Goal: Transaction & Acquisition: Purchase product/service

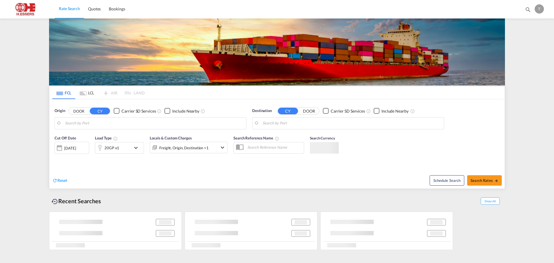
type input "[GEOGRAPHIC_DATA], NLRTM"
type input "Santos, BRSSZ"
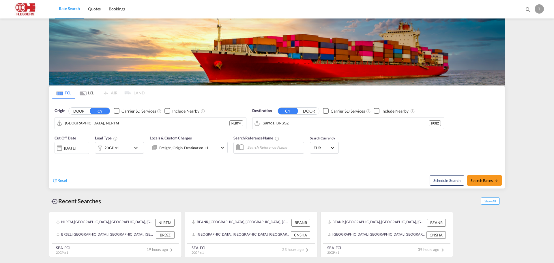
click at [541, 7] on div "T" at bounding box center [538, 8] width 9 height 9
click at [527, 46] on button "Logout" at bounding box center [532, 44] width 37 height 12
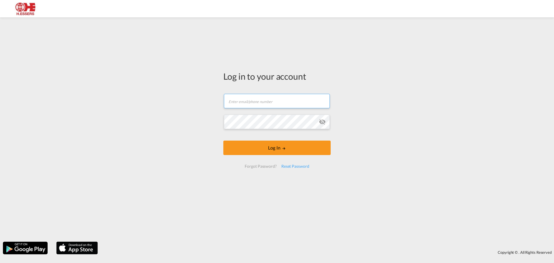
click at [280, 101] on input "text" at bounding box center [277, 101] width 106 height 14
type input "[EMAIL_ADDRESS][DOMAIN_NAME]"
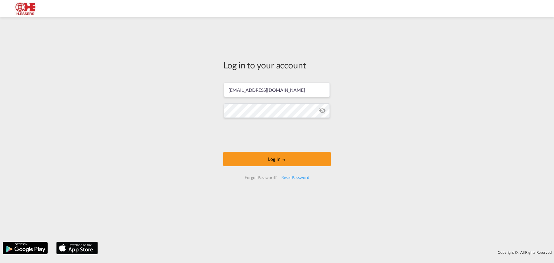
click at [278, 122] on form "[EMAIL_ADDRESS][DOMAIN_NAME] Password field is required Log In Forgot Password?…" at bounding box center [276, 131] width 107 height 108
click at [298, 161] on button "Log In" at bounding box center [276, 159] width 107 height 14
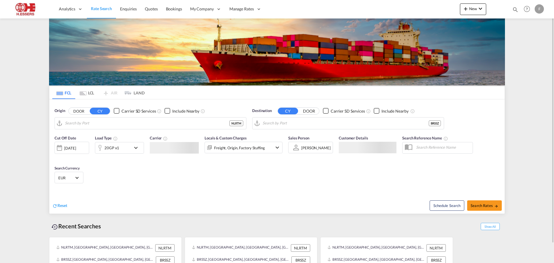
type input "[GEOGRAPHIC_DATA], NLRTM"
type input "Santos, BRSSZ"
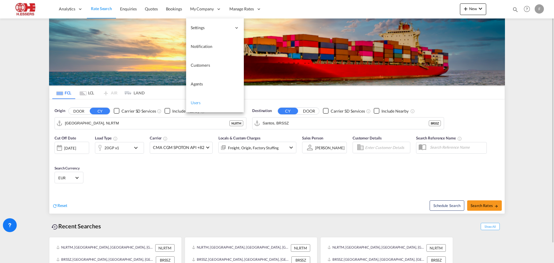
click at [197, 103] on span "Users" at bounding box center [196, 102] width 10 height 5
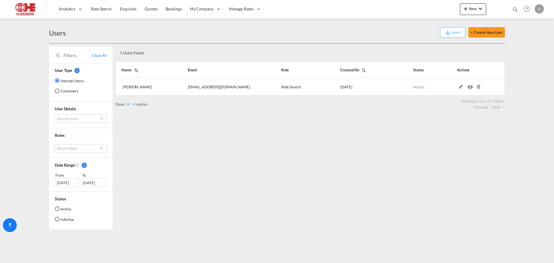
click at [246, 160] on div "1 Users Found Show 10 25 50 100 entries Search: Name Email Role Created On Stat…" at bounding box center [309, 137] width 389 height 186
click at [68, 90] on md-radio-button "Customers" at bounding box center [69, 91] width 29 height 6
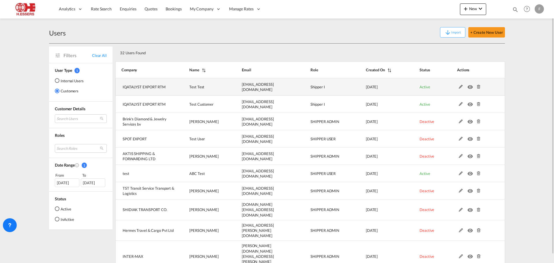
click at [478, 86] on md-icon at bounding box center [478, 87] width 7 height 4
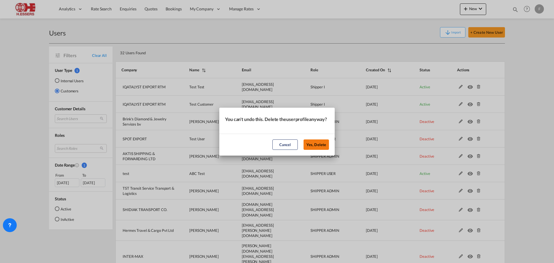
click at [322, 146] on button "Yes, Delete" at bounding box center [315, 144] width 25 height 10
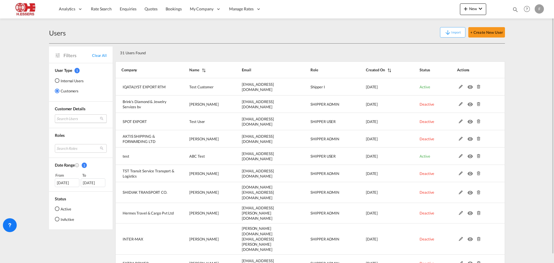
click at [84, 117] on md-select "Search Users user name user test Test [EMAIL_ADDRESS][DOMAIN_NAME] | iqatalyst …" at bounding box center [81, 118] width 52 height 9
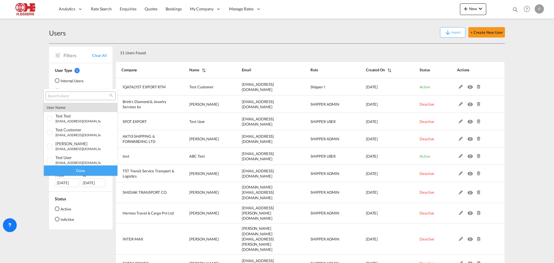
click at [78, 93] on input "search" at bounding box center [78, 95] width 62 height 5
type input "O"
type input "IQATALYST"
click at [83, 172] on div "Done" at bounding box center [81, 170] width 74 height 10
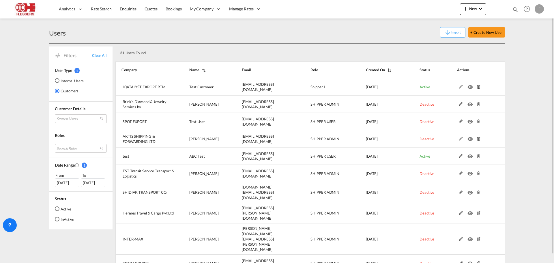
click at [85, 116] on md-select "Search Users" at bounding box center [81, 118] width 52 height 9
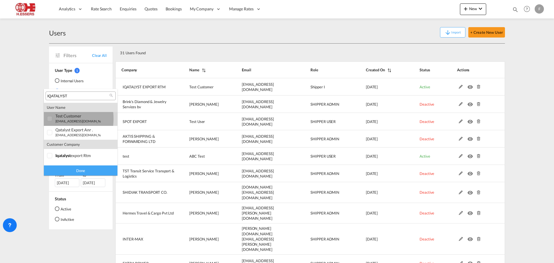
drag, startPoint x: 50, startPoint y: 119, endPoint x: 44, endPoint y: 132, distance: 14.6
click at [50, 121] on div at bounding box center [50, 119] width 6 height 6
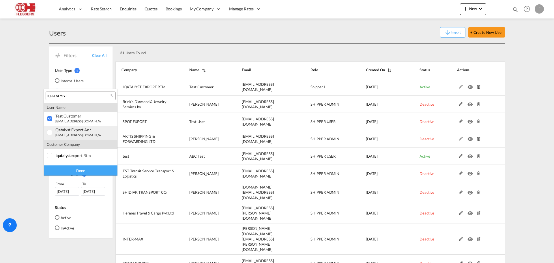
click at [47, 133] on div at bounding box center [50, 133] width 6 height 6
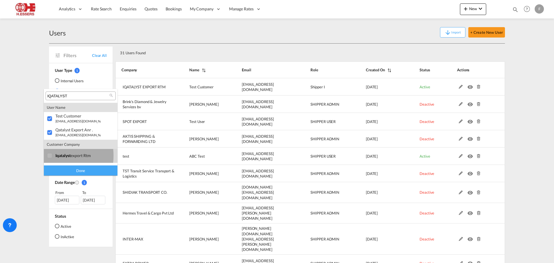
click at [51, 155] on div at bounding box center [50, 156] width 6 height 6
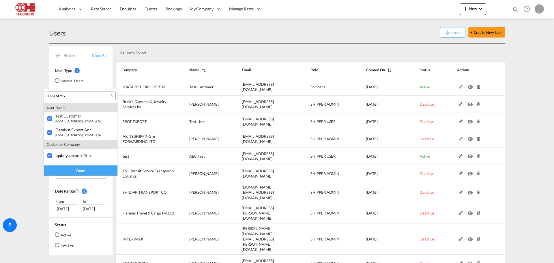
click at [66, 169] on div "Done" at bounding box center [81, 170] width 74 height 10
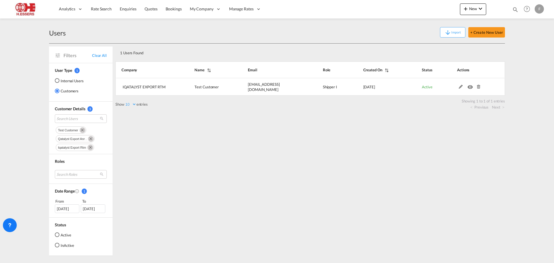
click at [92, 139] on md-icon "Remove" at bounding box center [91, 139] width 6 height 6
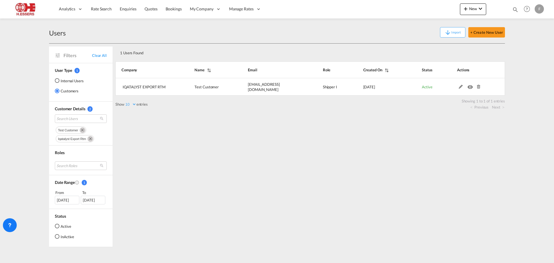
click at [90, 138] on md-icon "Remove" at bounding box center [90, 139] width 6 height 6
click at [84, 130] on md-icon "Remove" at bounding box center [83, 130] width 6 height 6
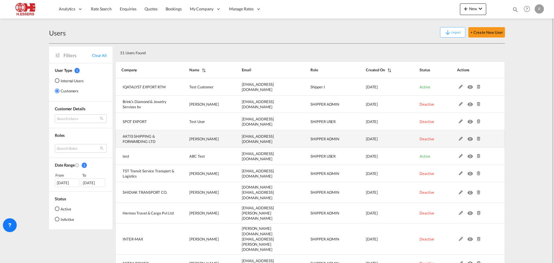
scroll to position [9, 0]
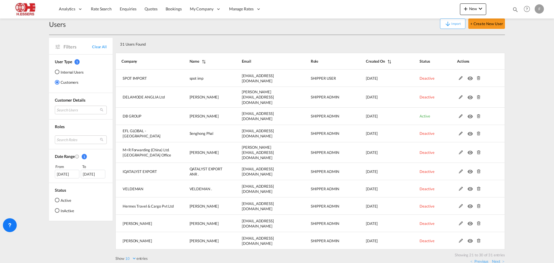
click at [497, 258] on link "Next" at bounding box center [498, 260] width 12 height 5
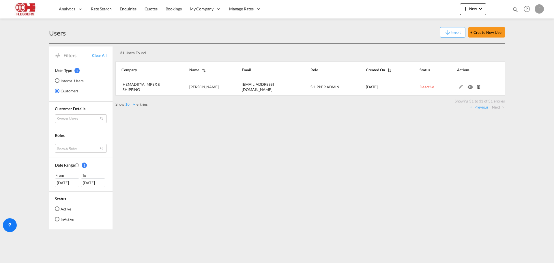
scroll to position [0, 0]
click at [478, 108] on link "Previous" at bounding box center [479, 106] width 18 height 5
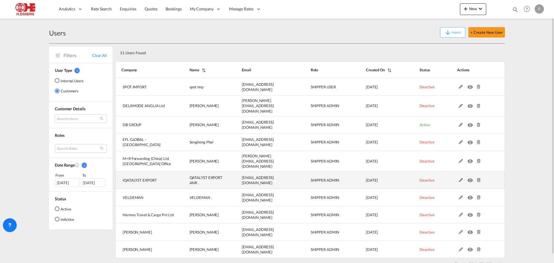
click at [422, 178] on span "Deactive" at bounding box center [426, 180] width 15 height 5
click at [460, 178] on md-icon at bounding box center [460, 180] width 7 height 4
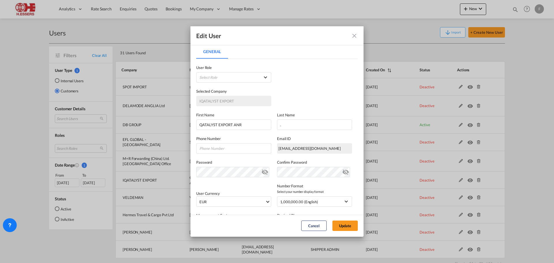
click at [286, 151] on div "[EMAIL_ADDRESS][DOMAIN_NAME]" at bounding box center [314, 148] width 75 height 10
click at [252, 125] on input "QATALYST EXPORT ANR" at bounding box center [233, 124] width 75 height 10
type input "QATALYST EXPORT"
click at [262, 75] on md-select "Select Role BCO GLOBAL Shipper I USER_DEFINED SHIPPER TRACK GLOBAL SHIPPER USER…" at bounding box center [233, 77] width 75 height 10
click at [323, 72] on md-backdrop at bounding box center [277, 131] width 554 height 263
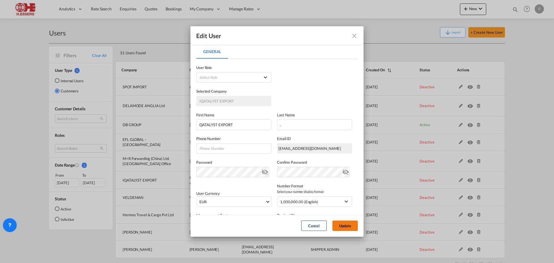
click at [346, 226] on button "Update" at bounding box center [344, 225] width 25 height 10
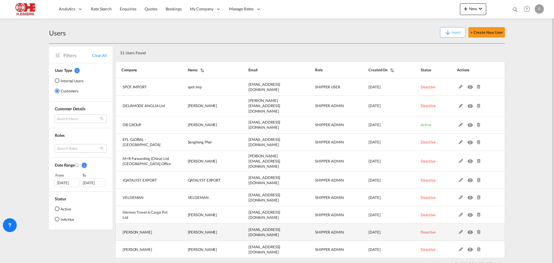
scroll to position [9, 0]
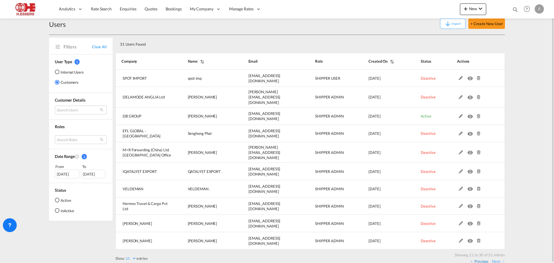
click at [485, 258] on link "Previous" at bounding box center [479, 260] width 18 height 5
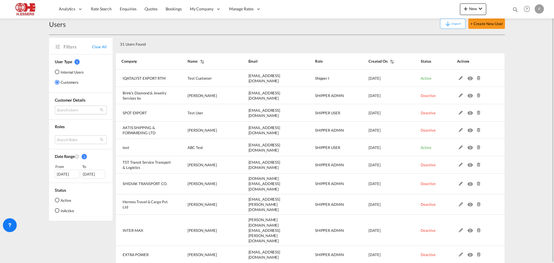
click at [80, 112] on md-select "Search Users" at bounding box center [81, 110] width 52 height 9
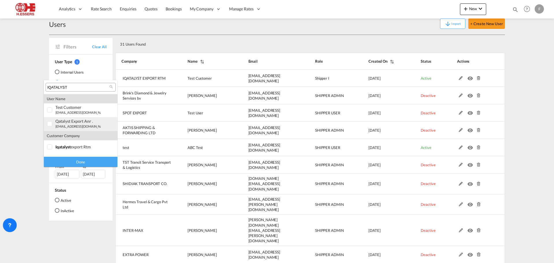
click at [50, 123] on div at bounding box center [50, 124] width 6 height 6
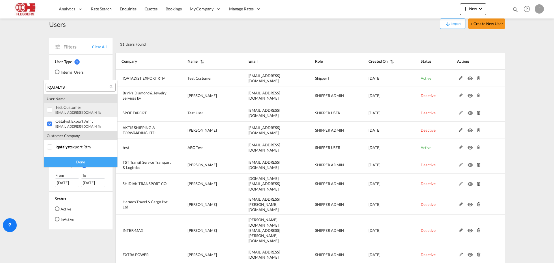
click at [49, 112] on div at bounding box center [50, 110] width 6 height 6
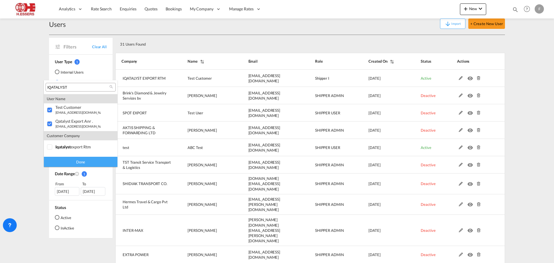
click at [77, 163] on div "Done" at bounding box center [81, 162] width 74 height 10
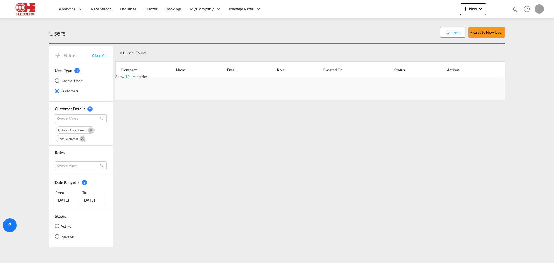
scroll to position [0, 0]
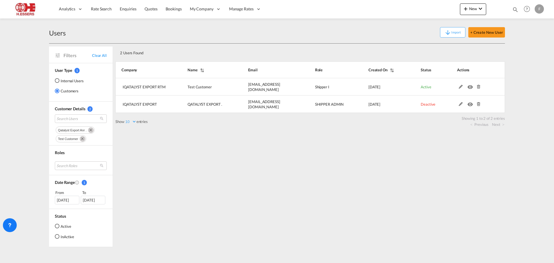
click at [216, 124] on div "Previous Next" at bounding box center [309, 124] width 389 height 6
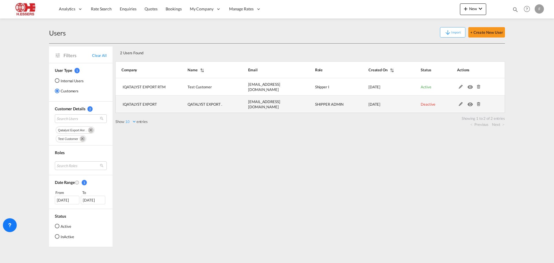
click at [461, 105] on md-icon at bounding box center [460, 104] width 7 height 4
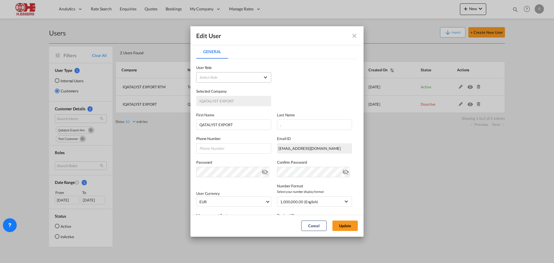
click at [263, 78] on md-select "Select Role BCO GLOBAL Shipper I USER_DEFINED SHIPPER TRACK GLOBAL SHIPPER USER…" at bounding box center [233, 77] width 75 height 10
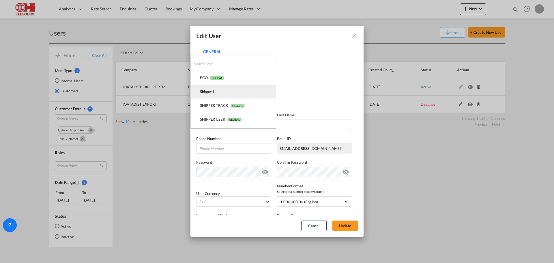
click at [240, 94] on md-option "Shipper I USER_DEFINED" at bounding box center [233, 91] width 85 height 14
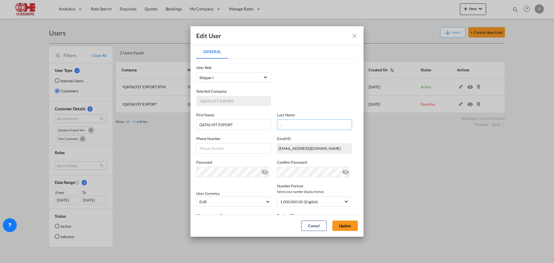
click at [292, 123] on input "." at bounding box center [314, 124] width 75 height 10
click at [350, 226] on button "Update" at bounding box center [344, 225] width 25 height 10
click at [229, 124] on input "QATALYST EXPORT" at bounding box center [233, 124] width 75 height 10
click at [198, 125] on input "QATALYST EXPORT" at bounding box center [233, 124] width 75 height 10
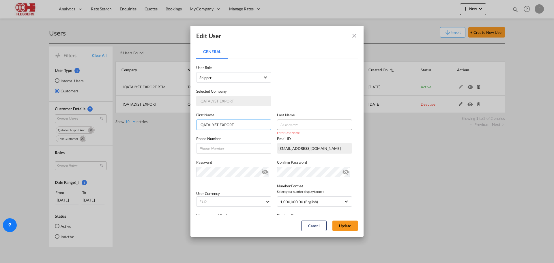
type input "IQATALYST EXPORT"
click at [292, 127] on input "General General ..." at bounding box center [314, 124] width 75 height 10
click at [224, 124] on input "IQATALYST EXPORT" at bounding box center [233, 124] width 75 height 10
drag, startPoint x: 224, startPoint y: 124, endPoint x: 307, endPoint y: 122, distance: 83.1
click at [228, 124] on input "IQATALYST EXPORT" at bounding box center [233, 124] width 75 height 10
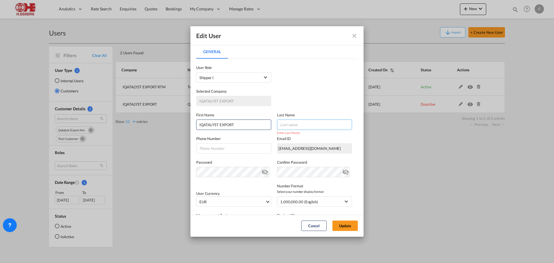
click at [307, 122] on input "General General ..." at bounding box center [314, 124] width 75 height 10
paste input "EXPORT"
type input "EXPORT"
click at [224, 125] on input "IQATALYST EXPORT" at bounding box center [233, 124] width 75 height 10
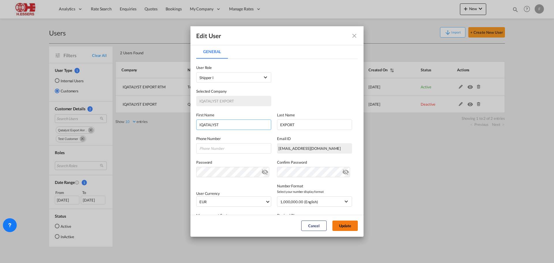
type input "IQATALYST"
click at [343, 223] on button "Update" at bounding box center [344, 225] width 25 height 10
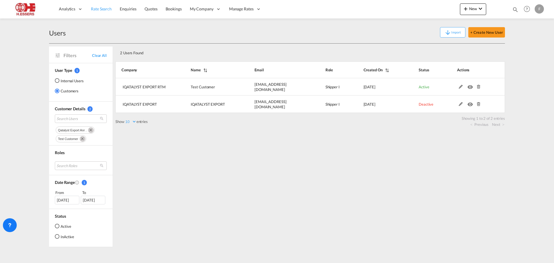
click at [93, 9] on span "Rate Search" at bounding box center [101, 8] width 21 height 5
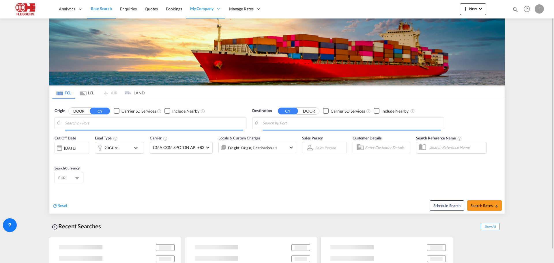
type input "[GEOGRAPHIC_DATA], NLRTM"
type input "Santos, BRSSZ"
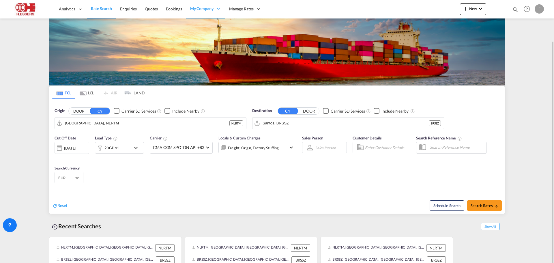
scroll to position [21, 0]
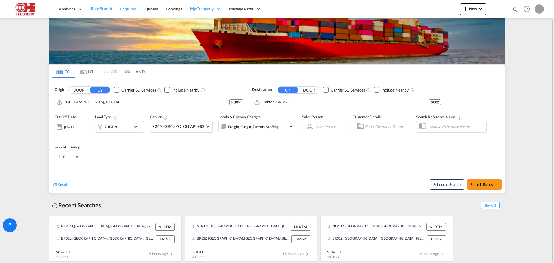
click at [128, 12] on link "Enquiries" at bounding box center [128, 9] width 25 height 19
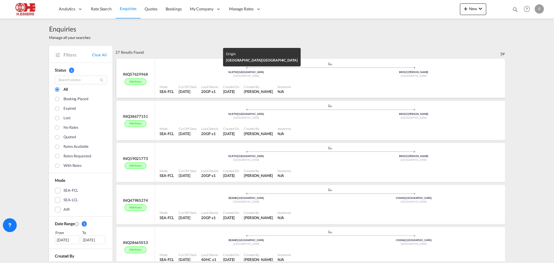
click at [290, 74] on div "[GEOGRAPHIC_DATA]" at bounding box center [246, 76] width 168 height 4
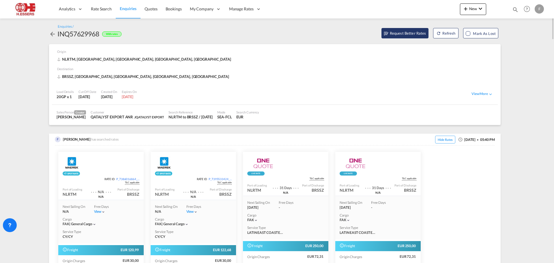
click at [413, 33] on span "Request Better Rates" at bounding box center [405, 33] width 42 height 6
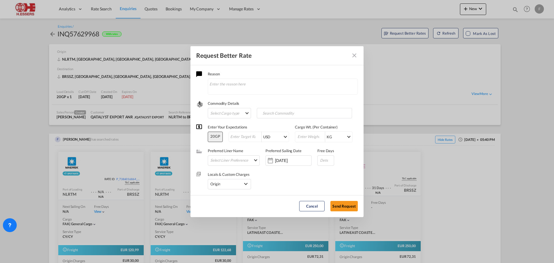
click at [354, 57] on md-icon "Close dialog" at bounding box center [354, 55] width 7 height 7
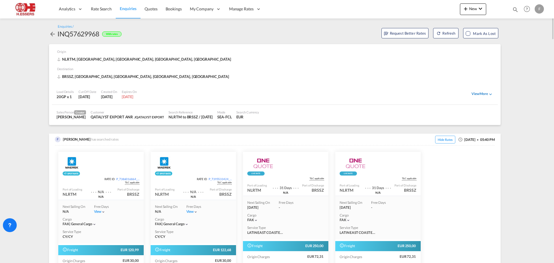
click at [480, 94] on div "View More" at bounding box center [482, 93] width 22 height 5
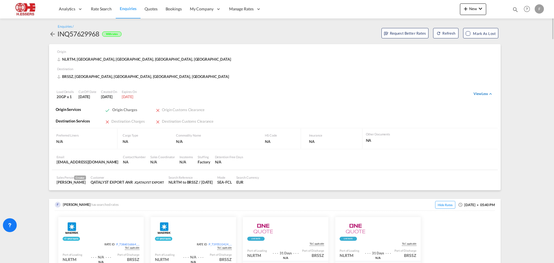
click at [480, 94] on div "View Less" at bounding box center [483, 93] width 20 height 5
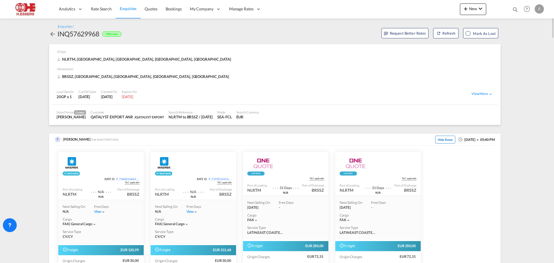
click at [439, 137] on span "Hide Rates" at bounding box center [445, 140] width 20 height 8
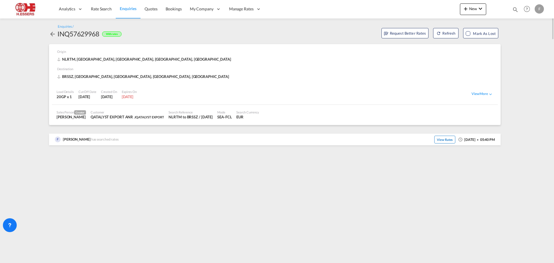
click at [434, 138] on span "View Rates" at bounding box center [444, 140] width 21 height 8
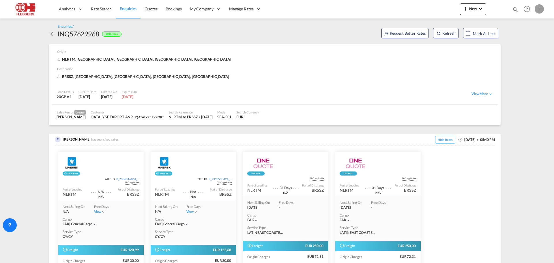
click at [89, 33] on div "INQ57629968" at bounding box center [78, 33] width 42 height 9
click at [450, 31] on button "Refresh" at bounding box center [445, 33] width 25 height 10
click at [50, 35] on md-icon "icon-arrow-left" at bounding box center [52, 34] width 7 height 7
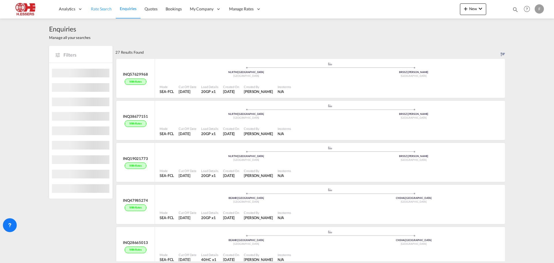
click at [96, 9] on span "Rate Search" at bounding box center [101, 8] width 21 height 5
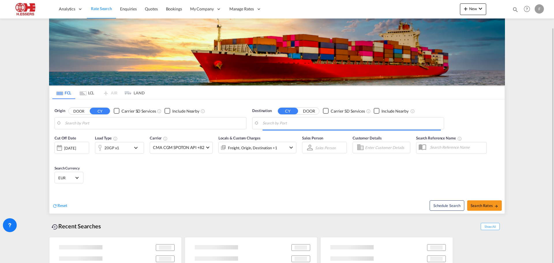
scroll to position [14, 0]
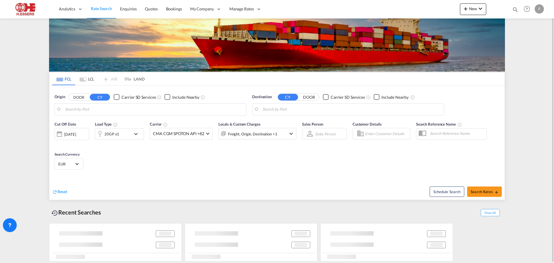
type input "[GEOGRAPHIC_DATA], NLRTM"
type input "Santos, BRSSZ"
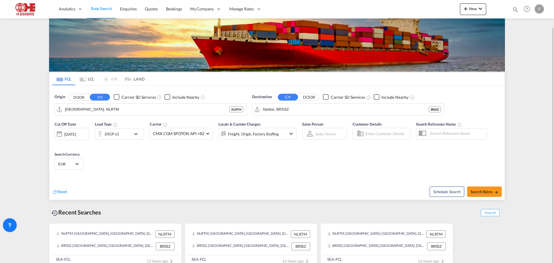
scroll to position [21, 0]
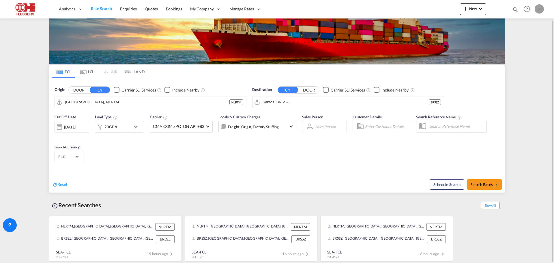
click at [125, 229] on div "NLRTM, [GEOGRAPHIC_DATA], [GEOGRAPHIC_DATA], [GEOGRAPHIC_DATA], [GEOGRAPHIC_DAT…" at bounding box center [104, 226] width 97 height 7
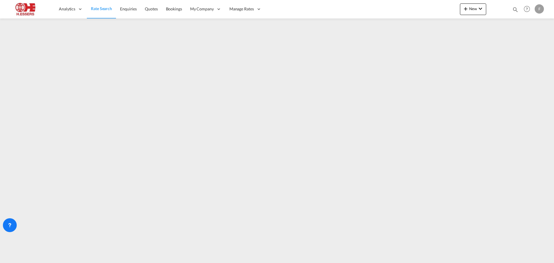
click at [97, 7] on span "Rate Search" at bounding box center [101, 8] width 21 height 5
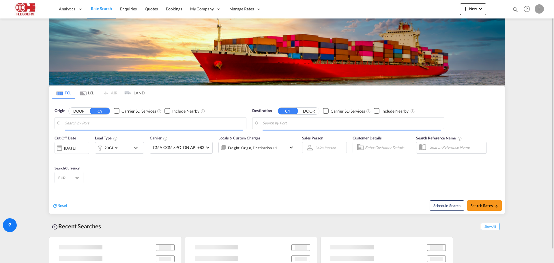
type input "[GEOGRAPHIC_DATA], NLRTM"
type input "Santos, BRSSZ"
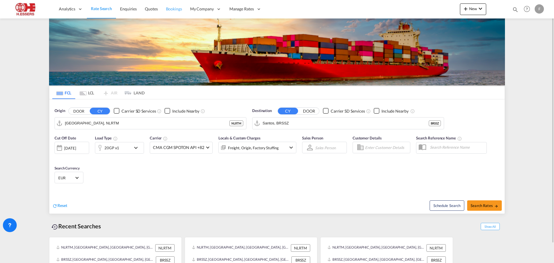
click at [176, 9] on span "Bookings" at bounding box center [174, 8] width 16 height 5
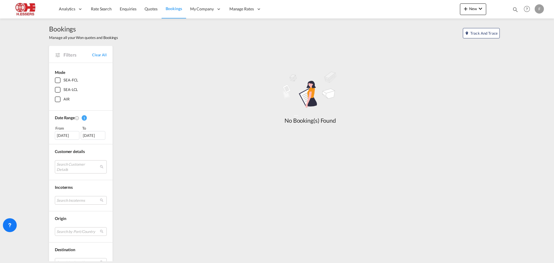
click at [539, 9] on div "F" at bounding box center [538, 8] width 9 height 9
click at [527, 45] on button "Logout" at bounding box center [532, 44] width 37 height 12
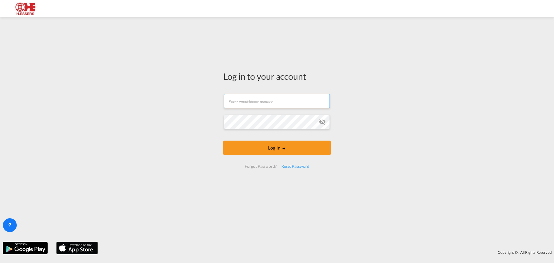
click at [263, 101] on input "text" at bounding box center [277, 101] width 106 height 14
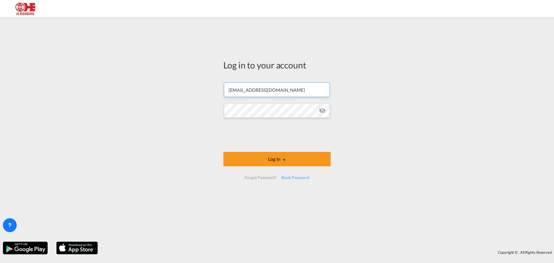
type input "[EMAIL_ADDRESS][DOMAIN_NAME]"
click at [296, 155] on button "Log In" at bounding box center [276, 159] width 107 height 14
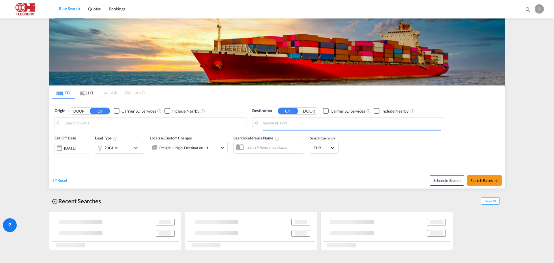
type input "[GEOGRAPHIC_DATA], NLRTM"
type input "Santos, BRSSZ"
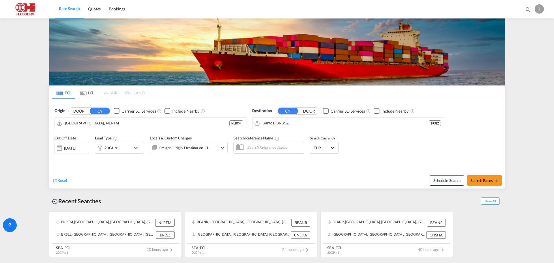
click at [105, 226] on div "NLRTM, [GEOGRAPHIC_DATA], [GEOGRAPHIC_DATA], [GEOGRAPHIC_DATA], [GEOGRAPHIC_DAT…" at bounding box center [104, 222] width 97 height 7
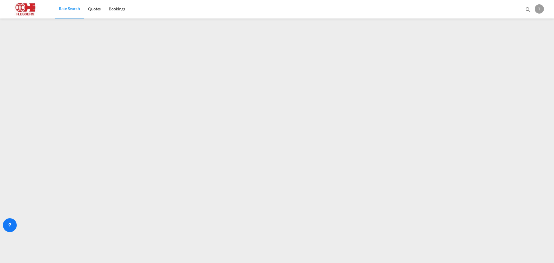
click at [78, 6] on span "Rate Search" at bounding box center [69, 9] width 21 height 6
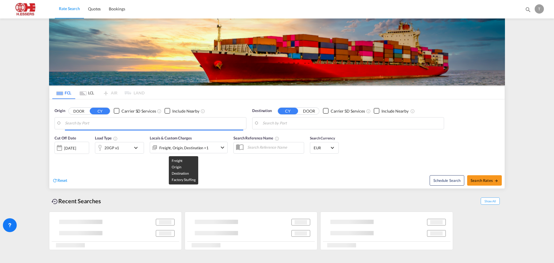
type input "[GEOGRAPHIC_DATA], NLRTM"
type input "Santos, BRSSZ"
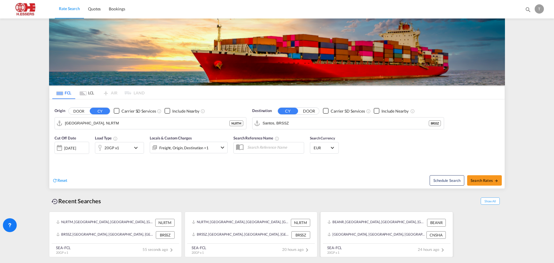
click at [359, 227] on div "BEANR, [GEOGRAPHIC_DATA], [GEOGRAPHIC_DATA], [GEOGRAPHIC_DATA], [GEOGRAPHIC_DAT…" at bounding box center [386, 222] width 123 height 12
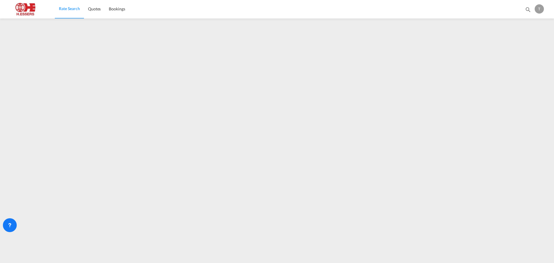
click at [535, 7] on div "T" at bounding box center [538, 8] width 9 height 9
click at [530, 45] on button "Logout" at bounding box center [532, 44] width 37 height 12
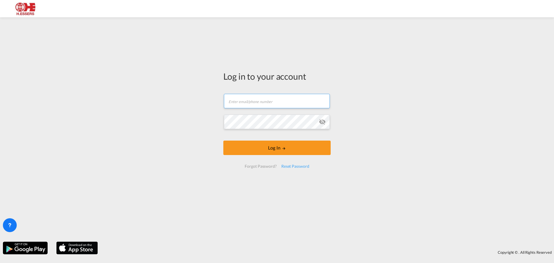
click at [251, 106] on input "text" at bounding box center [277, 101] width 106 height 14
type input "[EMAIL_ADDRESS][DOMAIN_NAME]"
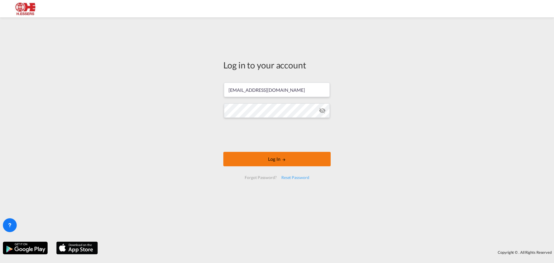
click at [299, 158] on button "Log In" at bounding box center [276, 159] width 107 height 14
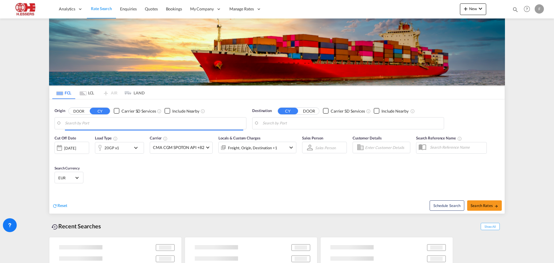
type input "[GEOGRAPHIC_DATA], NLRTM"
type input "Santos, BRSSZ"
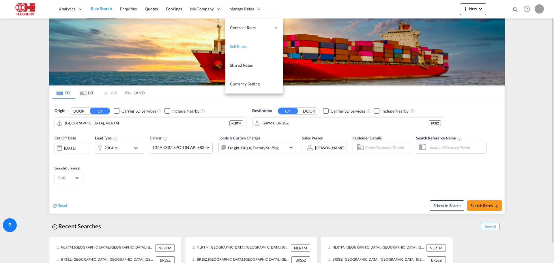
click at [240, 44] on span "Sell Rates" at bounding box center [238, 47] width 17 height 6
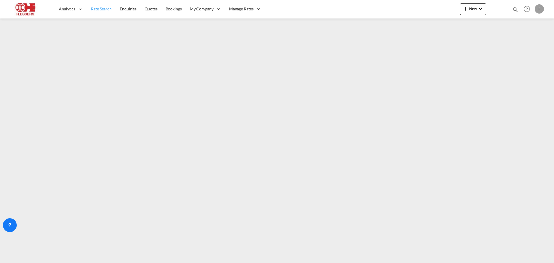
click at [104, 10] on span "Rate Search" at bounding box center [101, 8] width 21 height 5
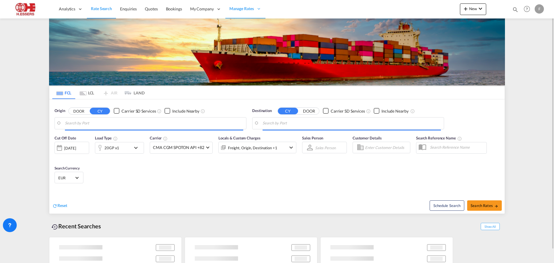
type input "[GEOGRAPHIC_DATA], NLRTM"
type input "Santos, BRSSZ"
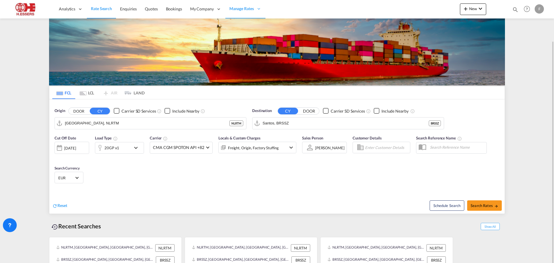
scroll to position [21, 0]
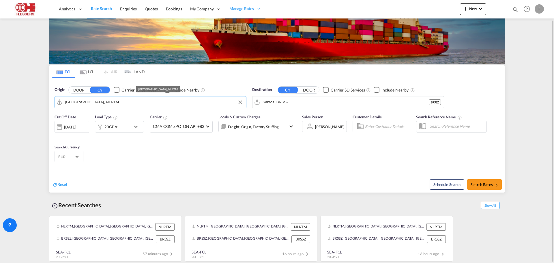
drag, startPoint x: 99, startPoint y: 100, endPoint x: 57, endPoint y: 100, distance: 42.7
click at [57, 100] on md-input-container "[GEOGRAPHIC_DATA], NLRTM" at bounding box center [150, 102] width 191 height 12
drag, startPoint x: 119, startPoint y: 105, endPoint x: 63, endPoint y: 100, distance: 56.2
click at [63, 100] on md-input-container "[GEOGRAPHIC_DATA], NLRTM" at bounding box center [150, 102] width 191 height 12
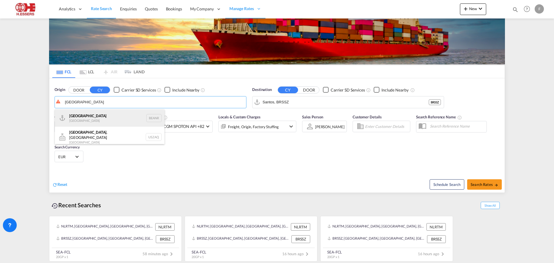
click at [82, 116] on div "Antwerp [GEOGRAPHIC_DATA] BEANR" at bounding box center [110, 117] width 110 height 17
type input "[GEOGRAPHIC_DATA], BEANR"
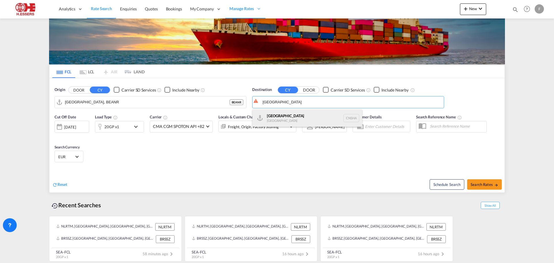
click at [287, 118] on div "Shanghai [GEOGRAPHIC_DATA] [GEOGRAPHIC_DATA]" at bounding box center [307, 117] width 110 height 17
type input "[GEOGRAPHIC_DATA], [GEOGRAPHIC_DATA]"
drag, startPoint x: 127, startPoint y: 10, endPoint x: 134, endPoint y: 18, distance: 11.3
click at [127, 10] on span "Enquiries" at bounding box center [128, 8] width 17 height 5
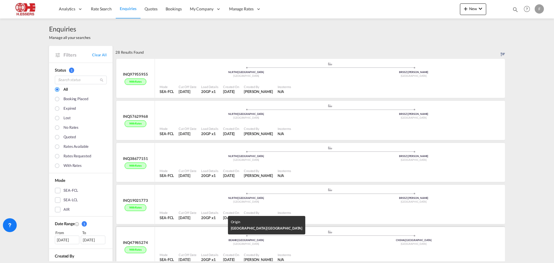
click at [263, 239] on div "BEANR | [GEOGRAPHIC_DATA]" at bounding box center [246, 240] width 168 height 4
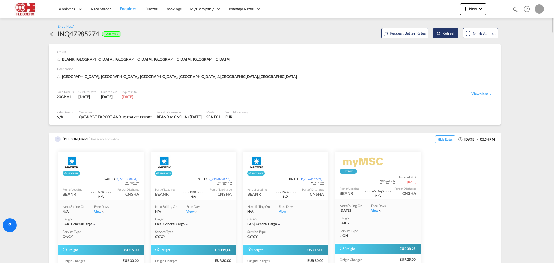
click at [446, 33] on button "Refresh" at bounding box center [445, 33] width 25 height 10
click at [84, 34] on div "INQ47985274" at bounding box center [78, 33] width 42 height 9
click at [435, 138] on span "Hide Rates" at bounding box center [445, 139] width 20 height 8
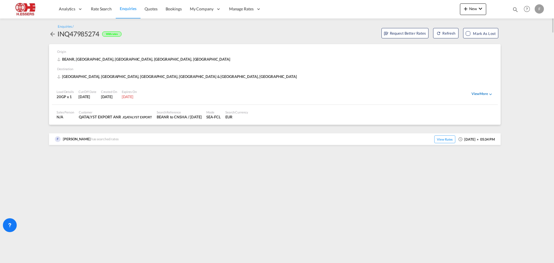
click at [482, 95] on div "View More" at bounding box center [482, 93] width 22 height 5
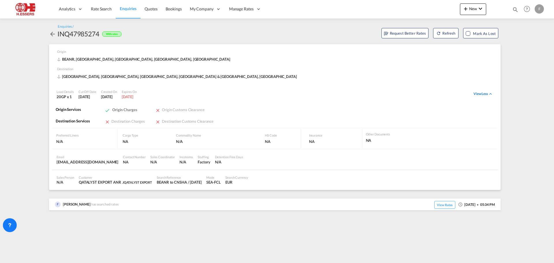
click at [482, 95] on div "View Less" at bounding box center [483, 93] width 20 height 5
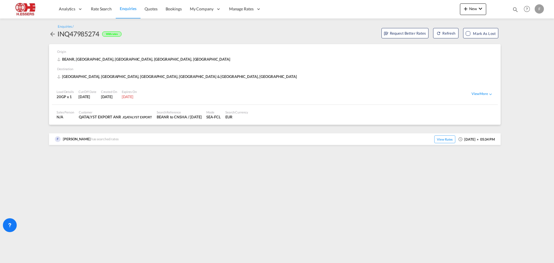
click at [53, 34] on md-icon "icon-arrow-left" at bounding box center [52, 34] width 7 height 7
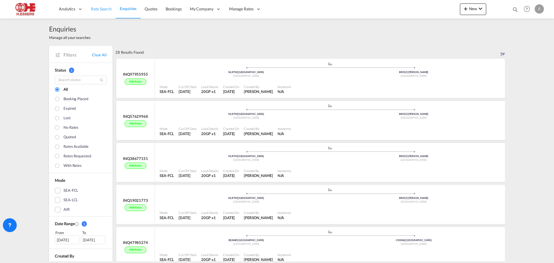
click at [99, 8] on span "Rate Search" at bounding box center [101, 8] width 21 height 5
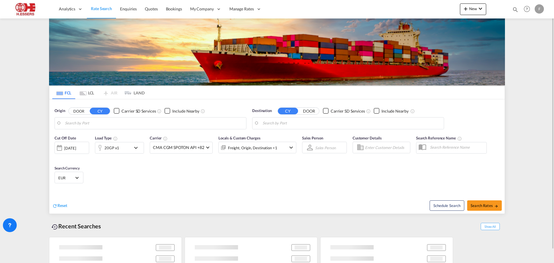
type input "[GEOGRAPHIC_DATA], NLRTM"
type input "Santos, BRSSZ"
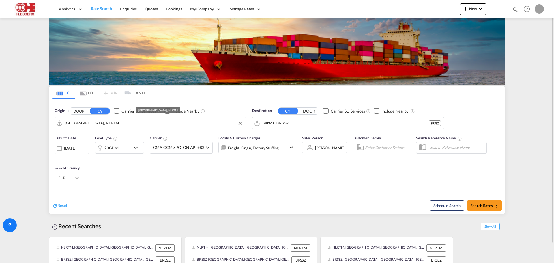
click at [133, 121] on input "[GEOGRAPHIC_DATA], NLRTM" at bounding box center [154, 123] width 178 height 9
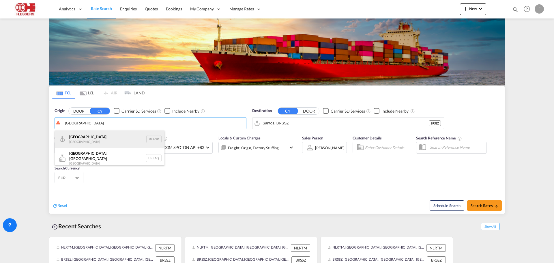
click at [95, 140] on div "Antwerp [GEOGRAPHIC_DATA] BEANR" at bounding box center [110, 138] width 110 height 17
type input "[GEOGRAPHIC_DATA], BEANR"
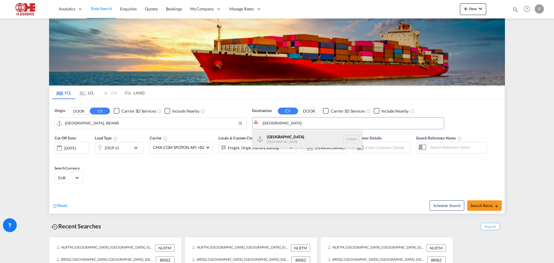
click at [300, 137] on div "Shanghai [GEOGRAPHIC_DATA] [GEOGRAPHIC_DATA]" at bounding box center [307, 138] width 110 height 17
type input "[GEOGRAPHIC_DATA], [GEOGRAPHIC_DATA]"
click at [370, 145] on input "Enter Customer Details" at bounding box center [386, 147] width 43 height 9
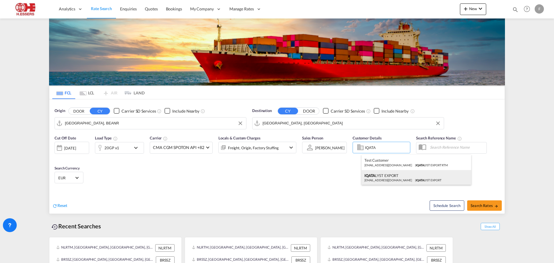
click at [391, 180] on div "IQATA LYST EXPORT [EMAIL_ADDRESS][DOMAIN_NAME] | IQATA LYST EXPORT" at bounding box center [416, 177] width 110 height 15
type input "IQATALYST EXPORT, IQATALYST EXPORT, [EMAIL_ADDRESS][DOMAIN_NAME]"
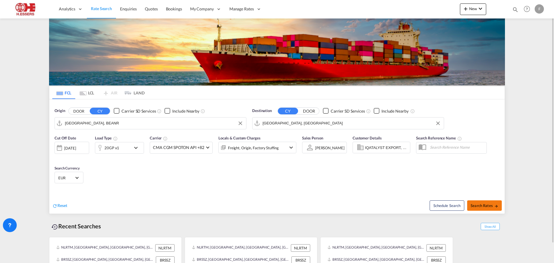
click at [486, 203] on span "Search Rates" at bounding box center [484, 205] width 28 height 5
type input "BEANR to CNSHA / [DATE]"
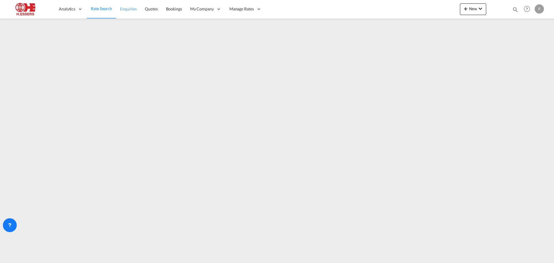
click at [130, 8] on span "Enquiries" at bounding box center [128, 8] width 17 height 5
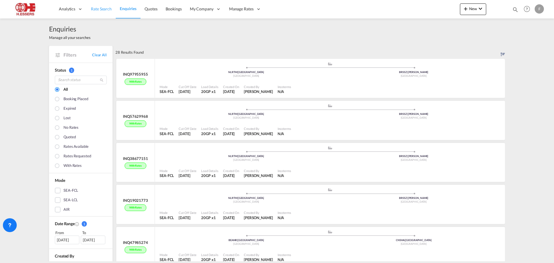
click at [104, 10] on span "Rate Search" at bounding box center [101, 8] width 21 height 5
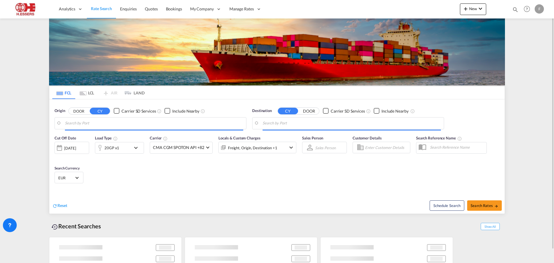
type input "[GEOGRAPHIC_DATA], BEANR"
type input "[GEOGRAPHIC_DATA], [GEOGRAPHIC_DATA]"
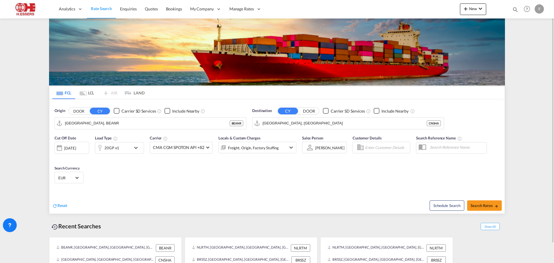
scroll to position [21, 0]
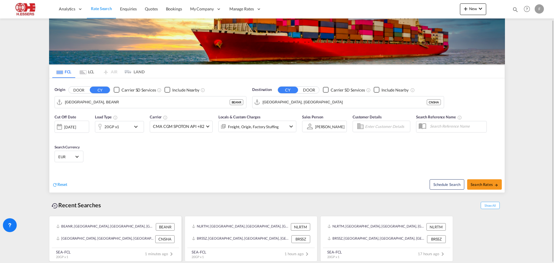
click at [111, 232] on div "BEANR, [GEOGRAPHIC_DATA], [GEOGRAPHIC_DATA], [GEOGRAPHIC_DATA], [GEOGRAPHIC_DAT…" at bounding box center [115, 227] width 123 height 12
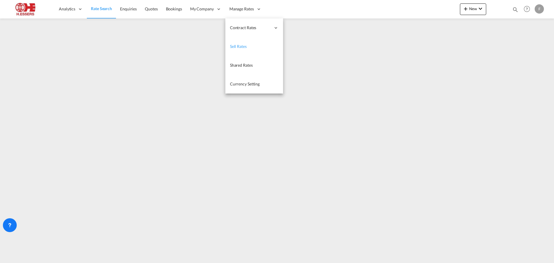
click at [242, 48] on span "Sell Rates" at bounding box center [238, 46] width 17 height 5
